Goal: Communication & Community: Answer question/provide support

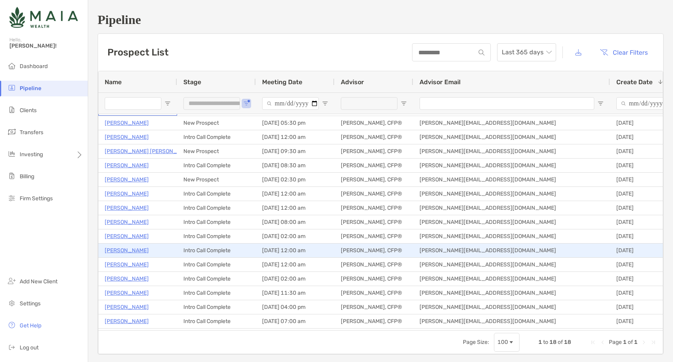
scroll to position [37, 0]
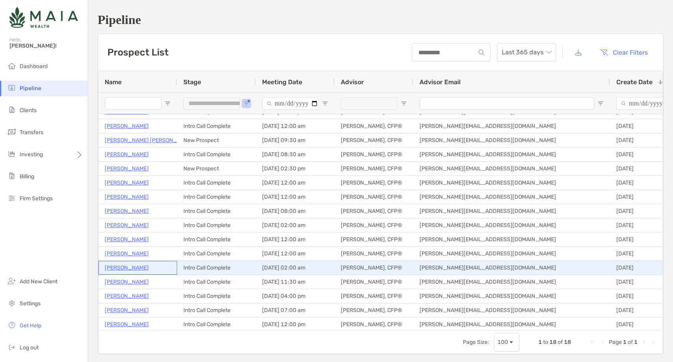
click at [125, 268] on p "Dickens Chong" at bounding box center [127, 268] width 44 height 10
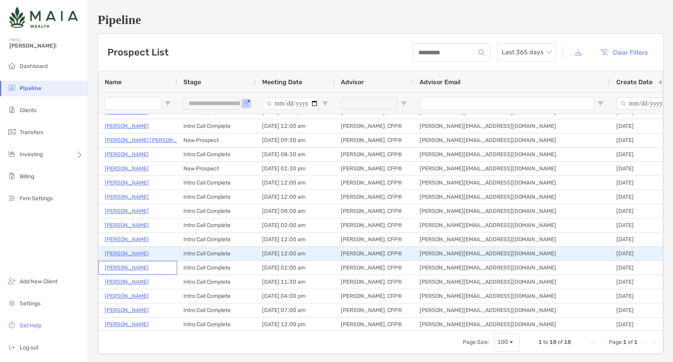
scroll to position [39, 0]
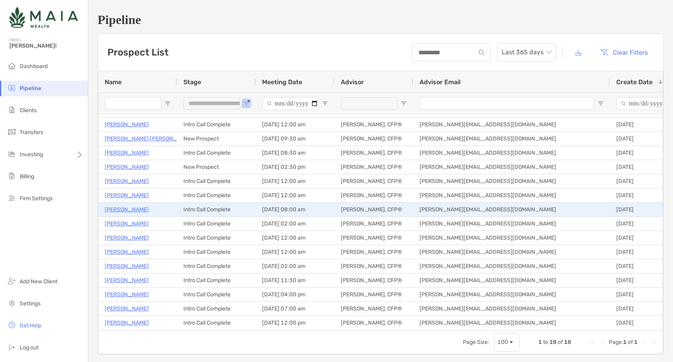
click at [126, 210] on p "[PERSON_NAME]" at bounding box center [127, 210] width 44 height 10
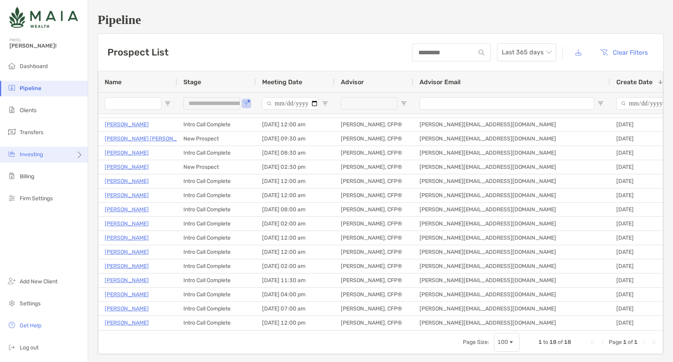
click at [52, 149] on div "Investing" at bounding box center [44, 155] width 88 height 16
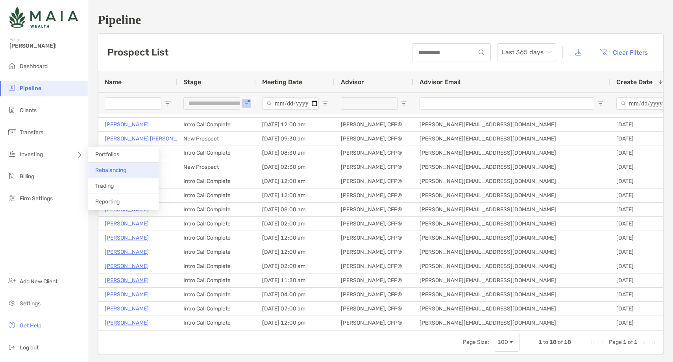
click at [137, 173] on li "Rebalancing" at bounding box center [123, 170] width 70 height 16
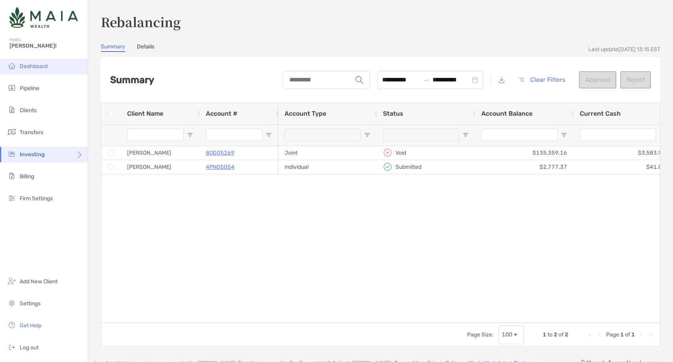
click at [61, 63] on li "Dashboard" at bounding box center [44, 67] width 88 height 16
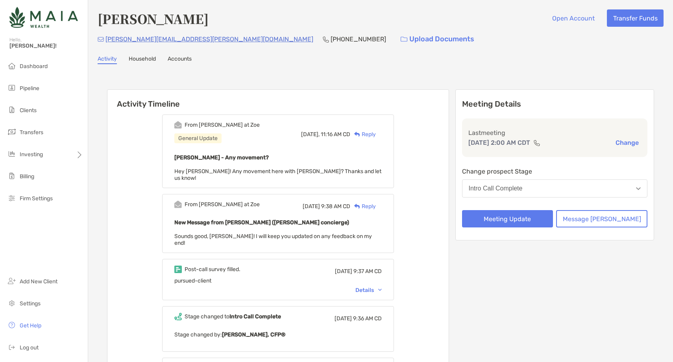
click at [376, 134] on div "Reply" at bounding box center [363, 134] width 26 height 8
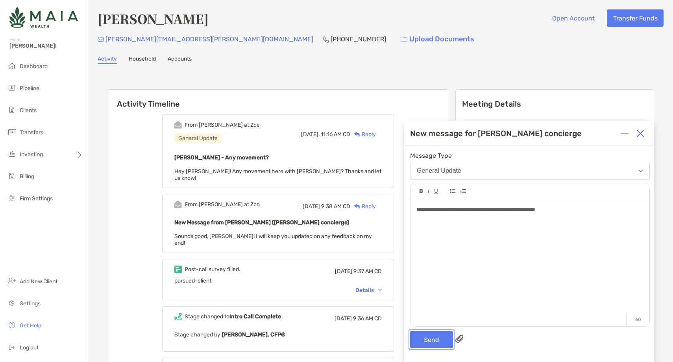
click at [433, 337] on button "Send" at bounding box center [431, 339] width 43 height 17
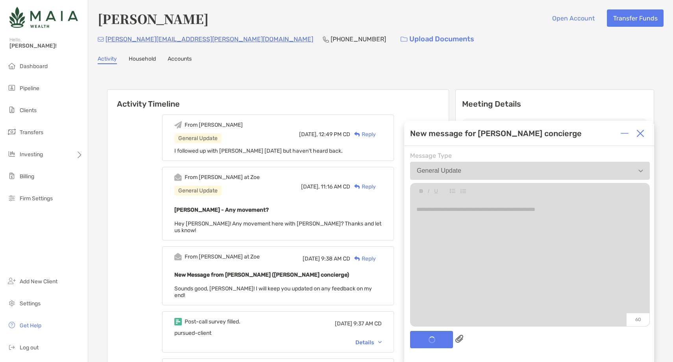
click at [641, 132] on img at bounding box center [640, 133] width 8 height 8
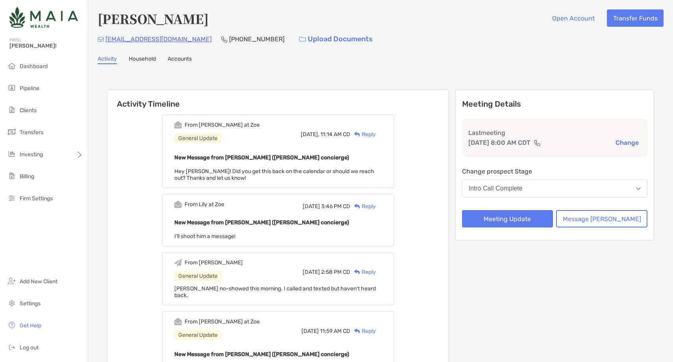
click at [376, 135] on div "Reply" at bounding box center [363, 134] width 26 height 8
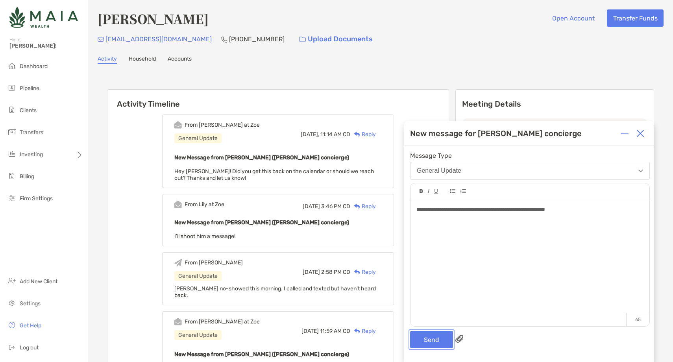
click at [433, 338] on button "Send" at bounding box center [431, 339] width 43 height 17
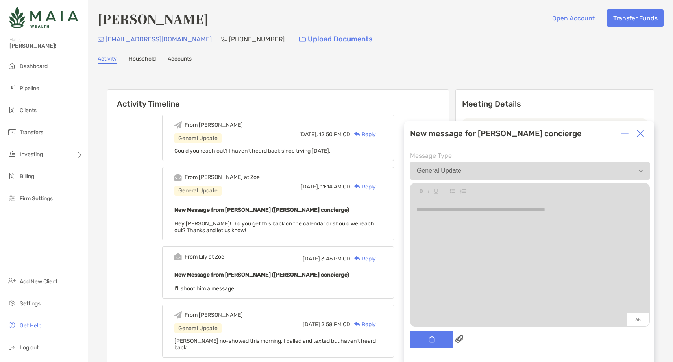
click at [640, 131] on img at bounding box center [640, 133] width 8 height 8
